Goal: Obtain resource: Download file/media

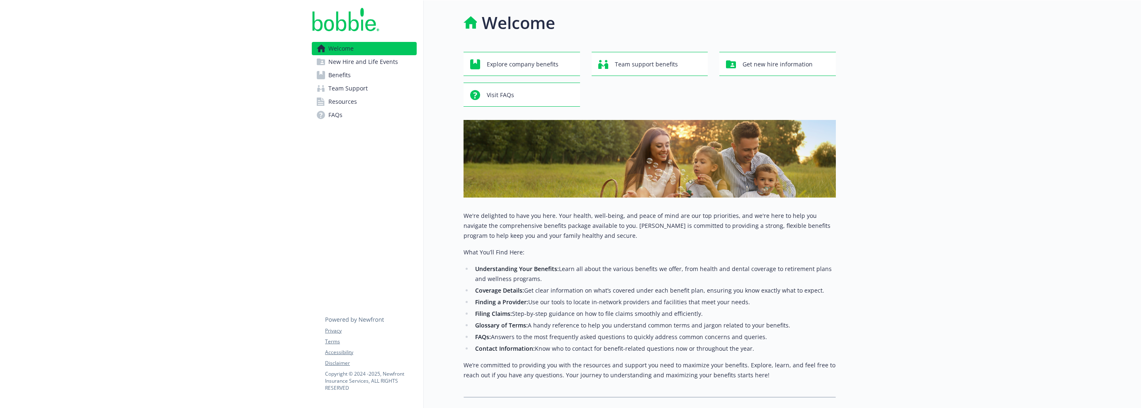
click at [357, 80] on link "Benefits" at bounding box center [364, 74] width 105 height 13
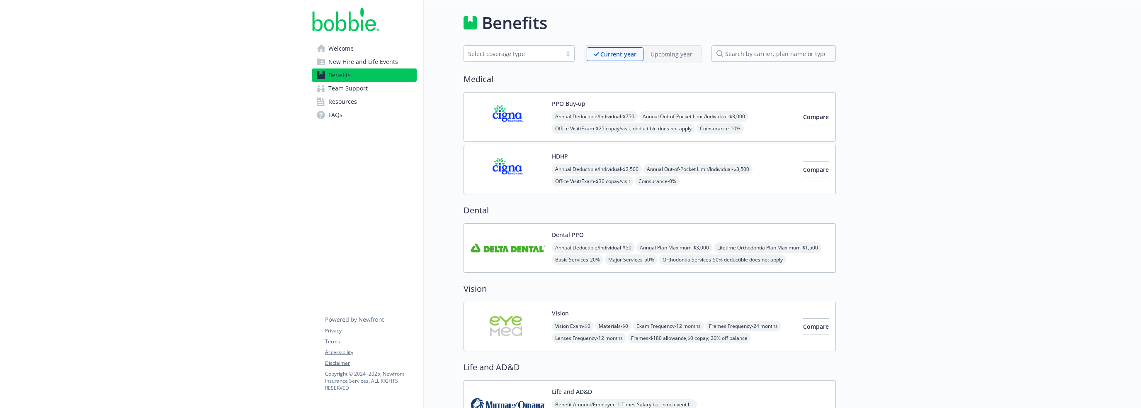
click at [534, 113] on img at bounding box center [508, 116] width 75 height 35
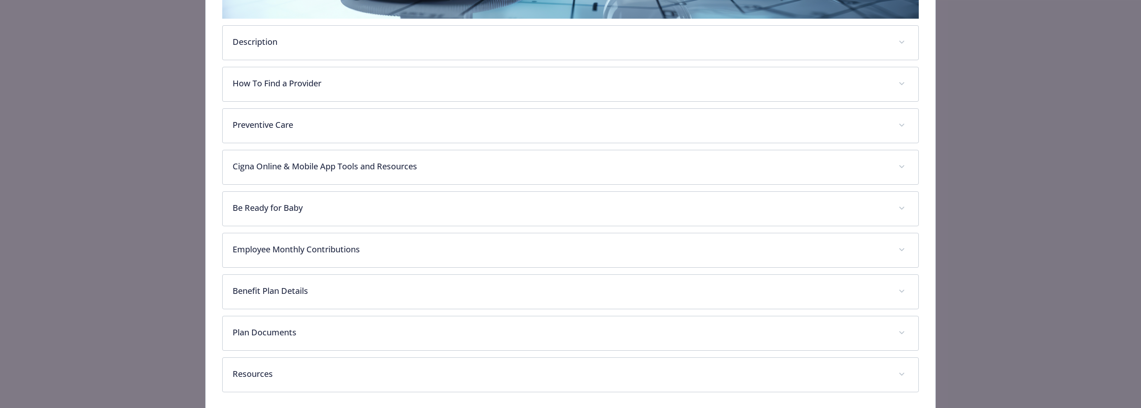
scroll to position [294, 0]
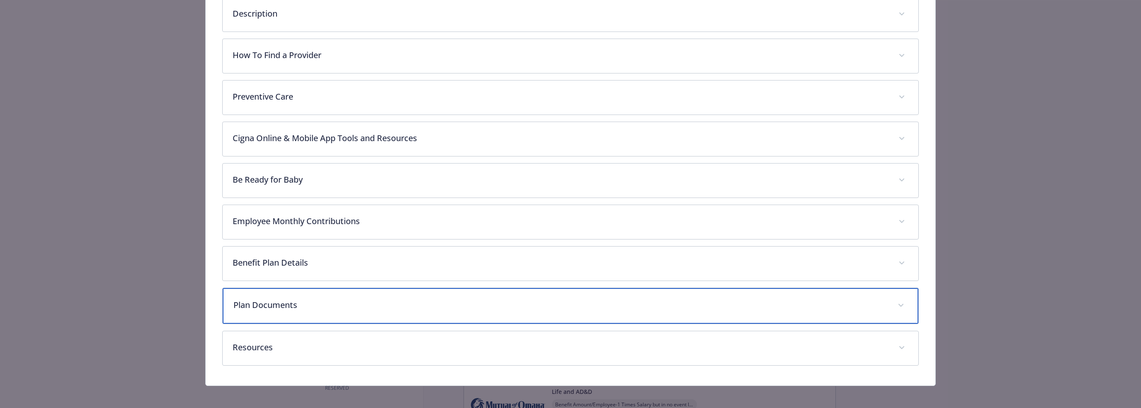
click at [280, 307] on p "Plan Documents" at bounding box center [560, 305] width 654 height 12
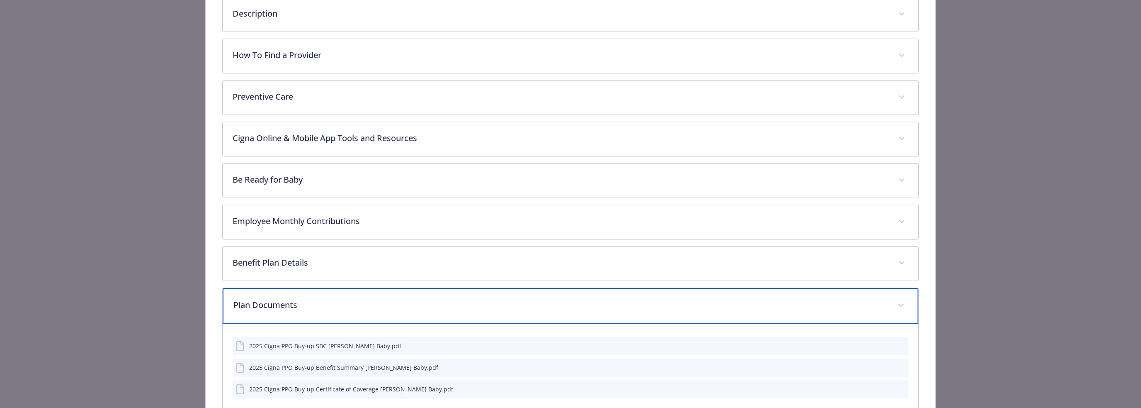
scroll to position [387, 0]
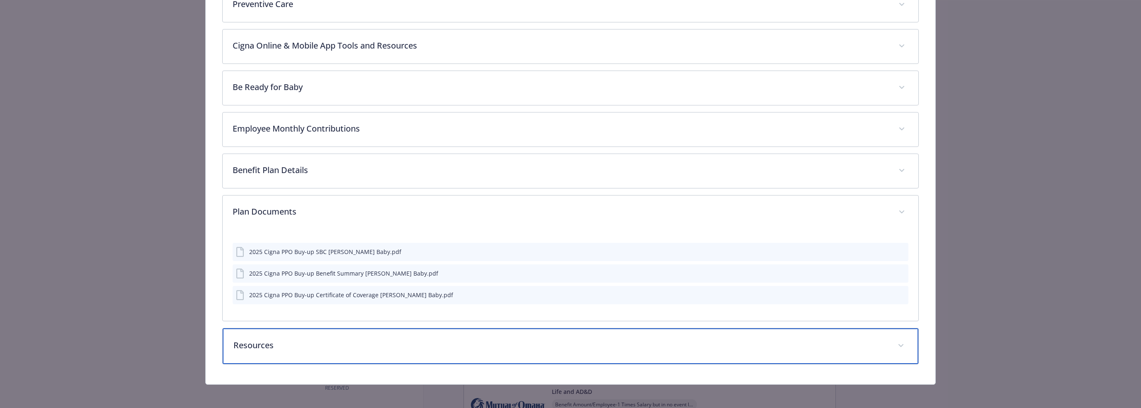
click at [290, 348] on p "Resources" at bounding box center [560, 345] width 654 height 12
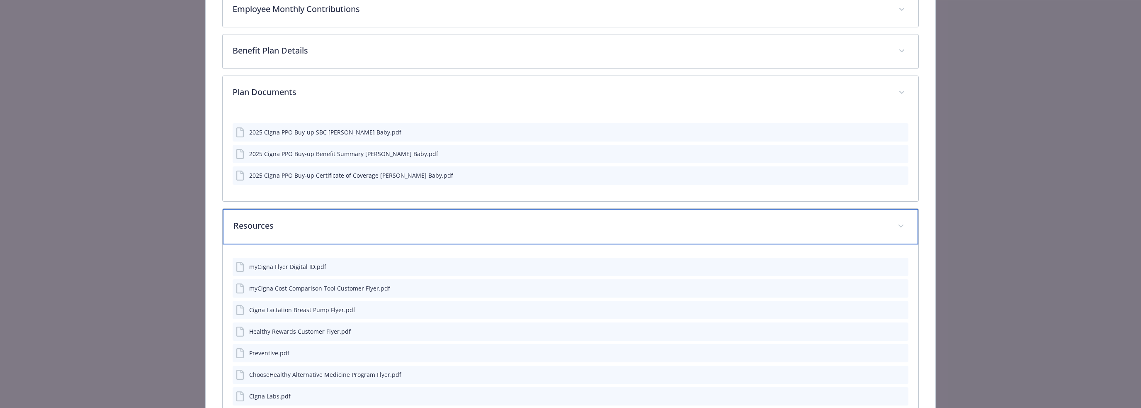
scroll to position [594, 0]
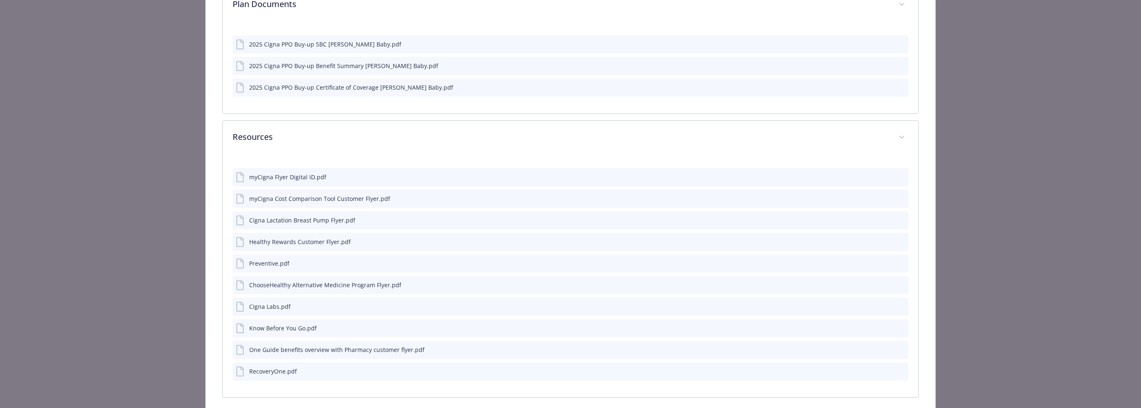
click at [897, 369] on icon "preview file" at bounding box center [900, 370] width 7 height 6
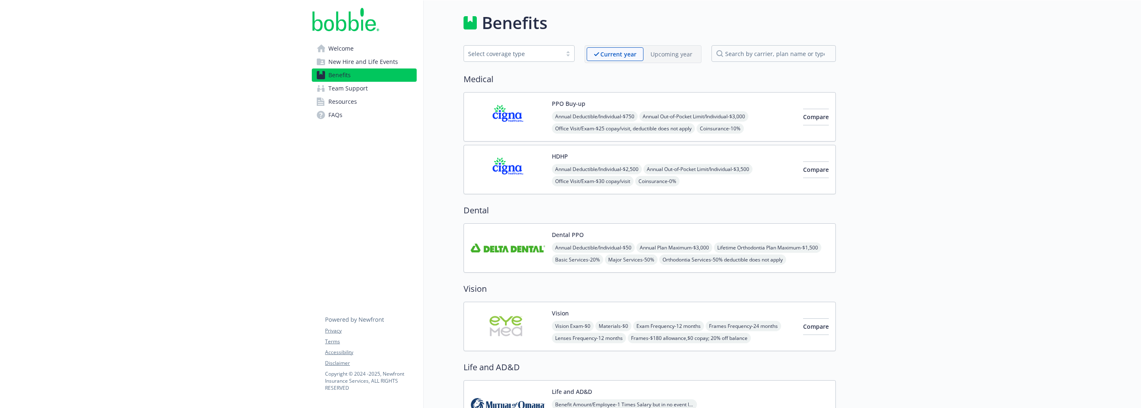
click at [375, 88] on link "Team Support" at bounding box center [364, 88] width 105 height 13
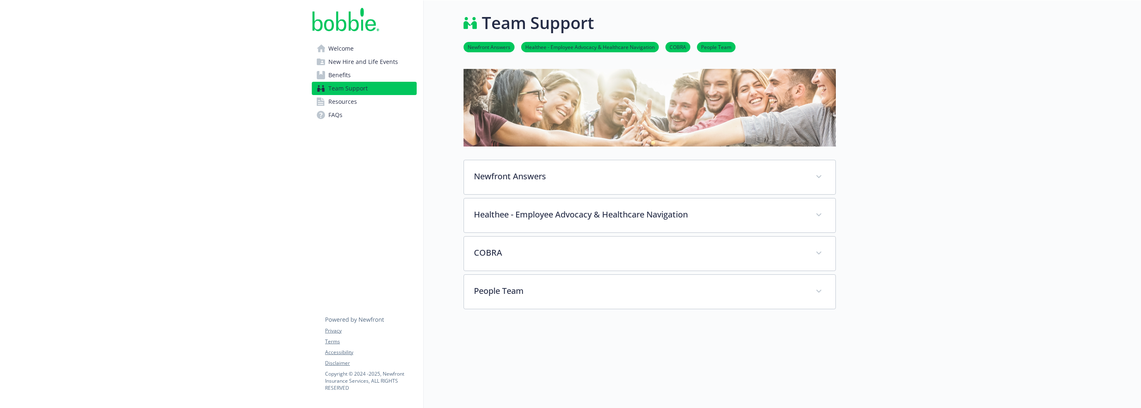
click at [367, 100] on link "Resources" at bounding box center [364, 101] width 105 height 13
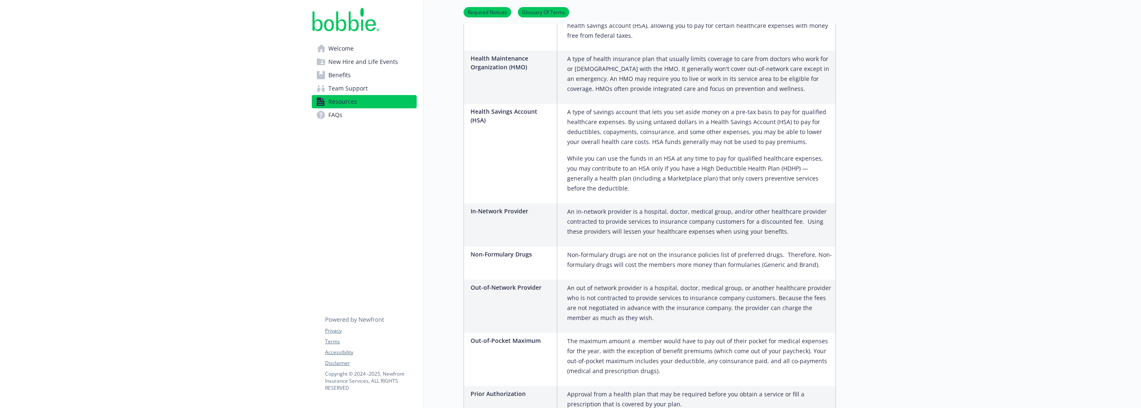
scroll to position [1078, 0]
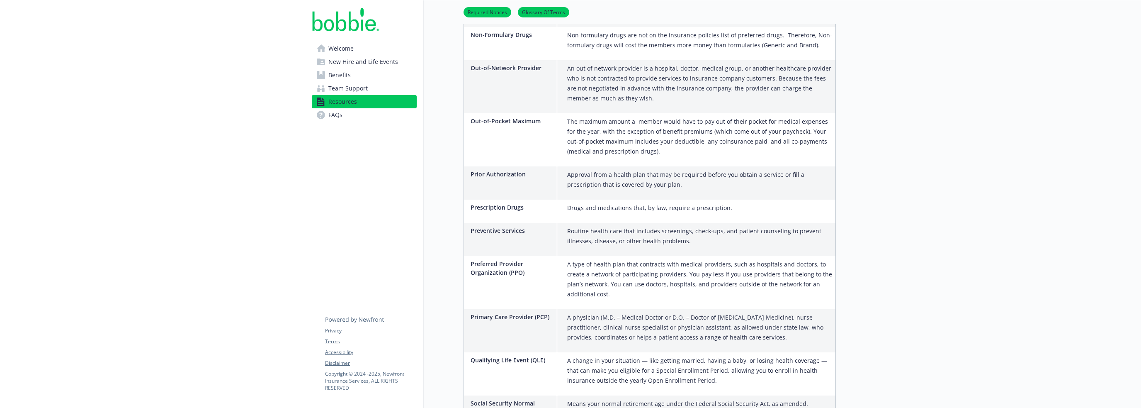
scroll to position [70, 0]
